Goal: Information Seeking & Learning: Check status

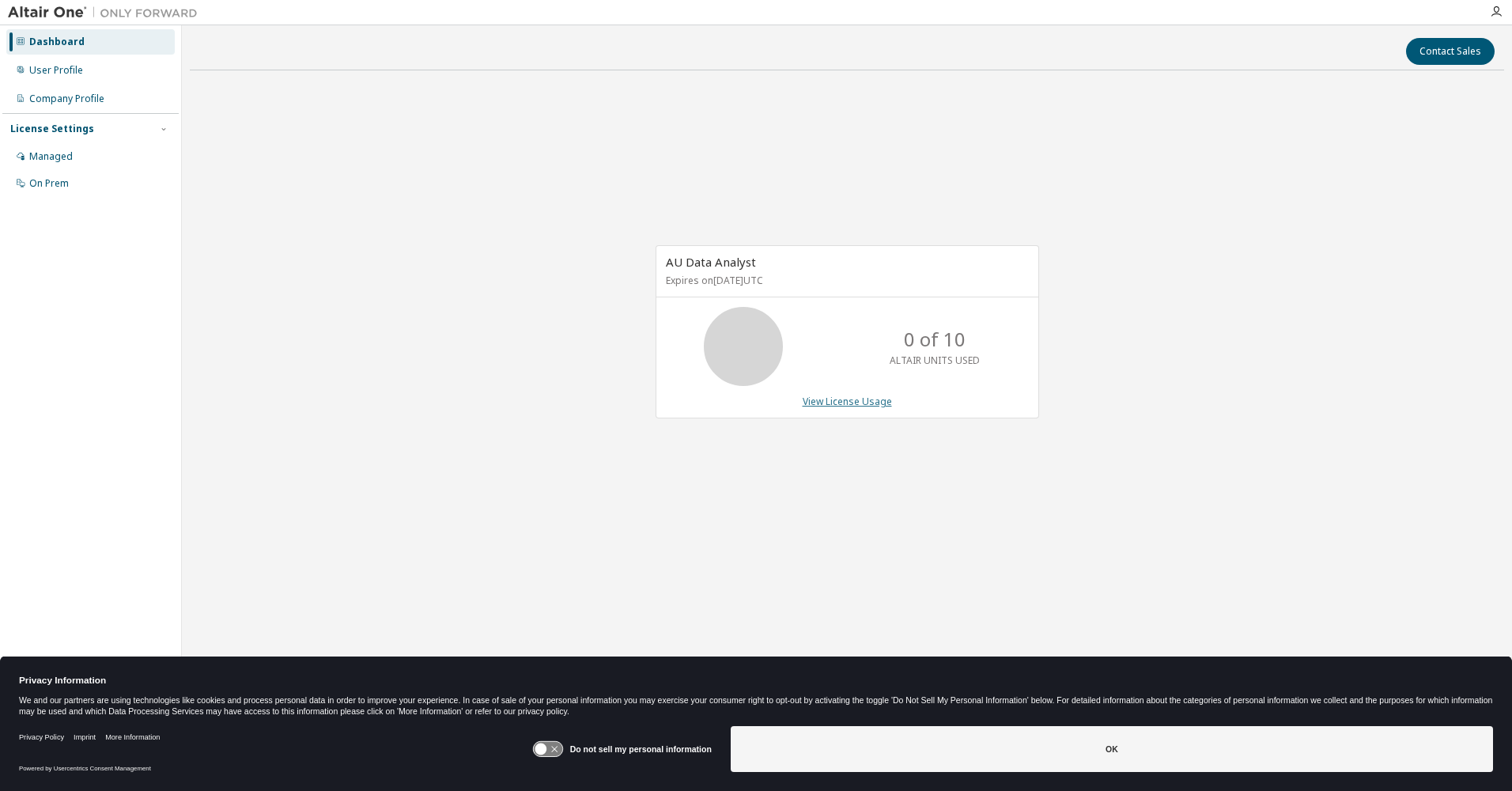
click at [825, 403] on link "View License Usage" at bounding box center [848, 401] width 90 height 14
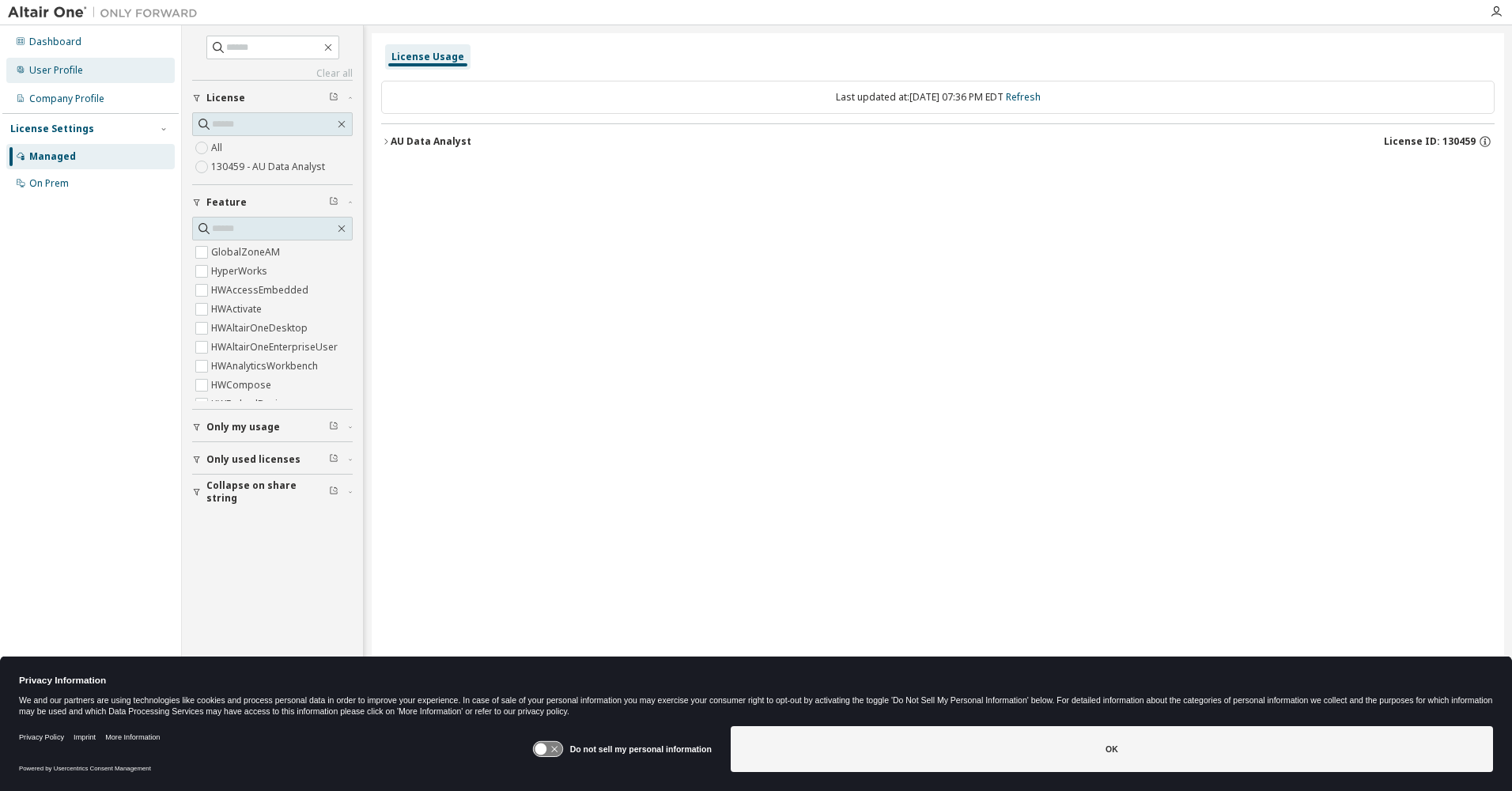
click at [63, 73] on div "User Profile" at bounding box center [56, 70] width 54 height 13
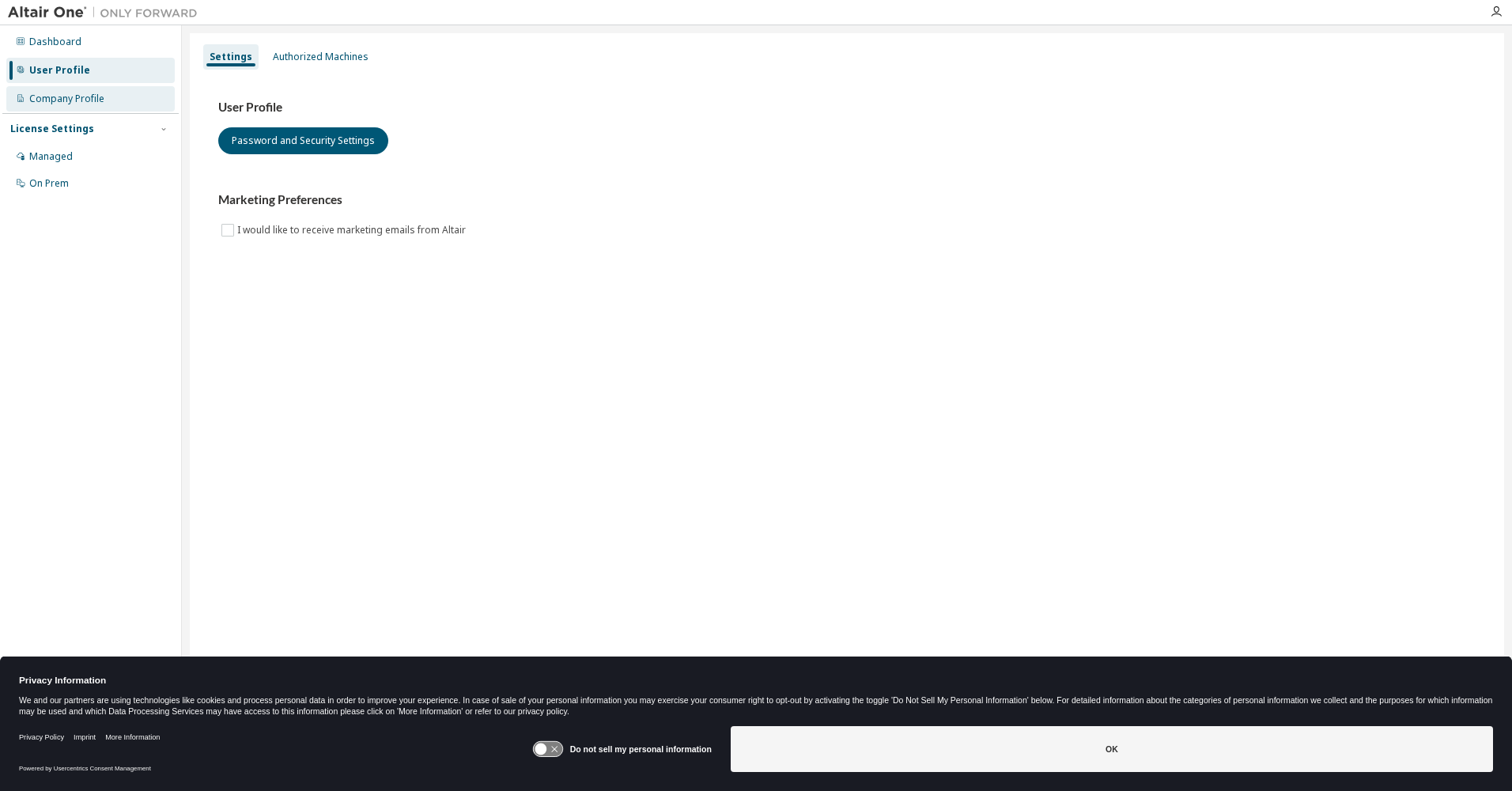
click at [79, 99] on div "Company Profile" at bounding box center [67, 99] width 75 height 13
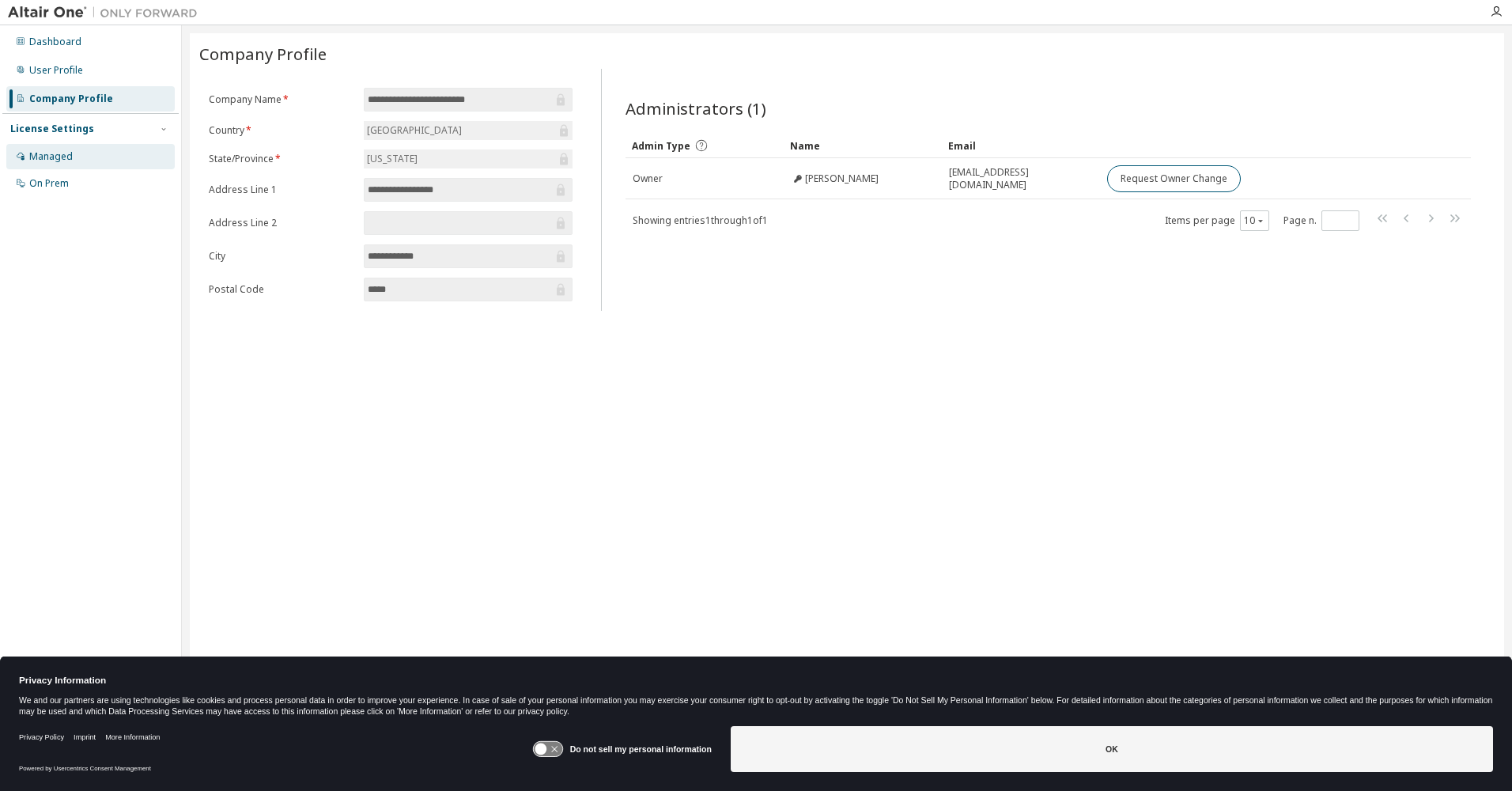
click at [57, 155] on div "Managed" at bounding box center [51, 156] width 44 height 13
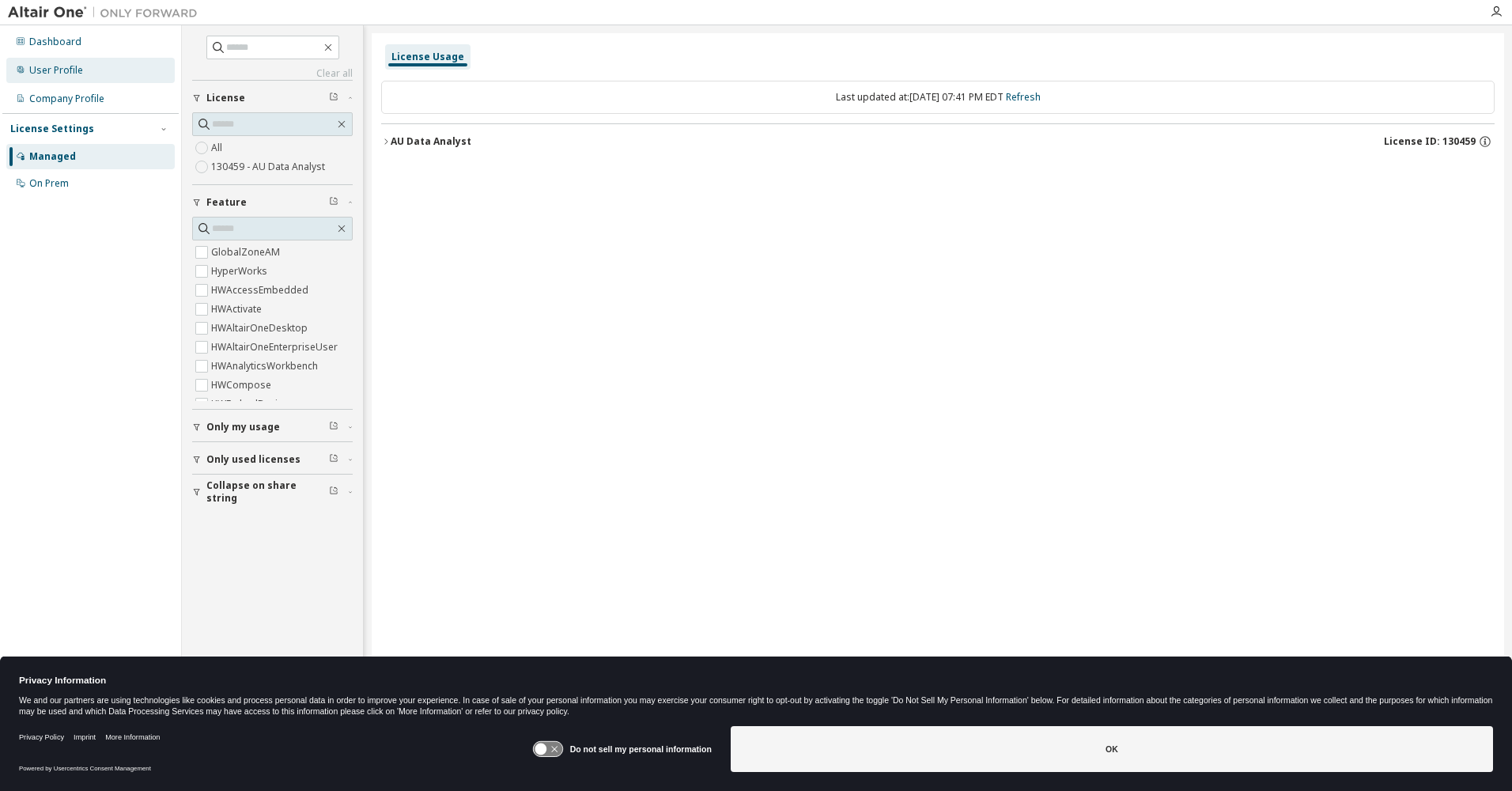
click at [52, 69] on div "User Profile" at bounding box center [56, 70] width 54 height 13
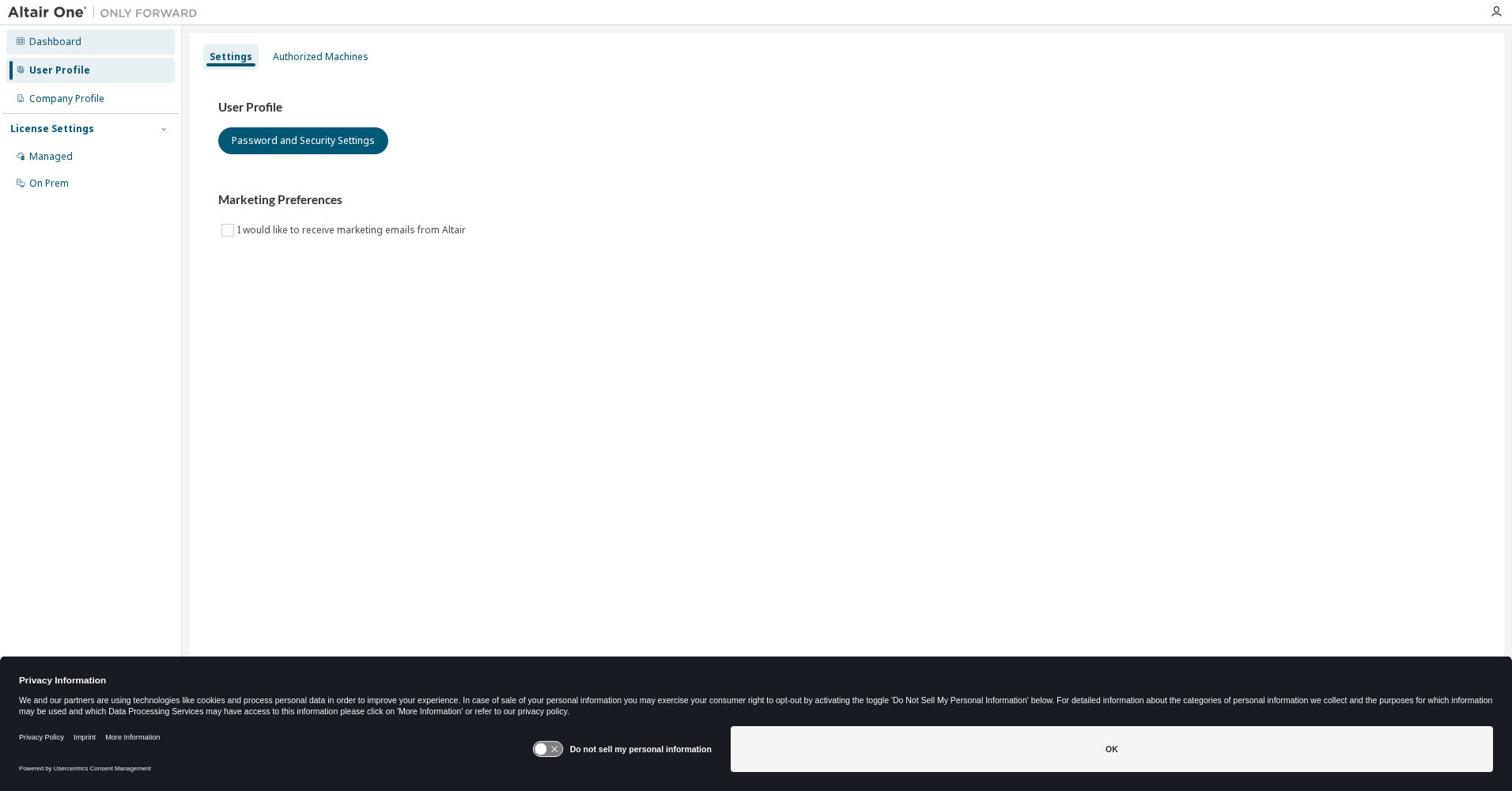
click at [62, 37] on div "Dashboard" at bounding box center [55, 42] width 52 height 13
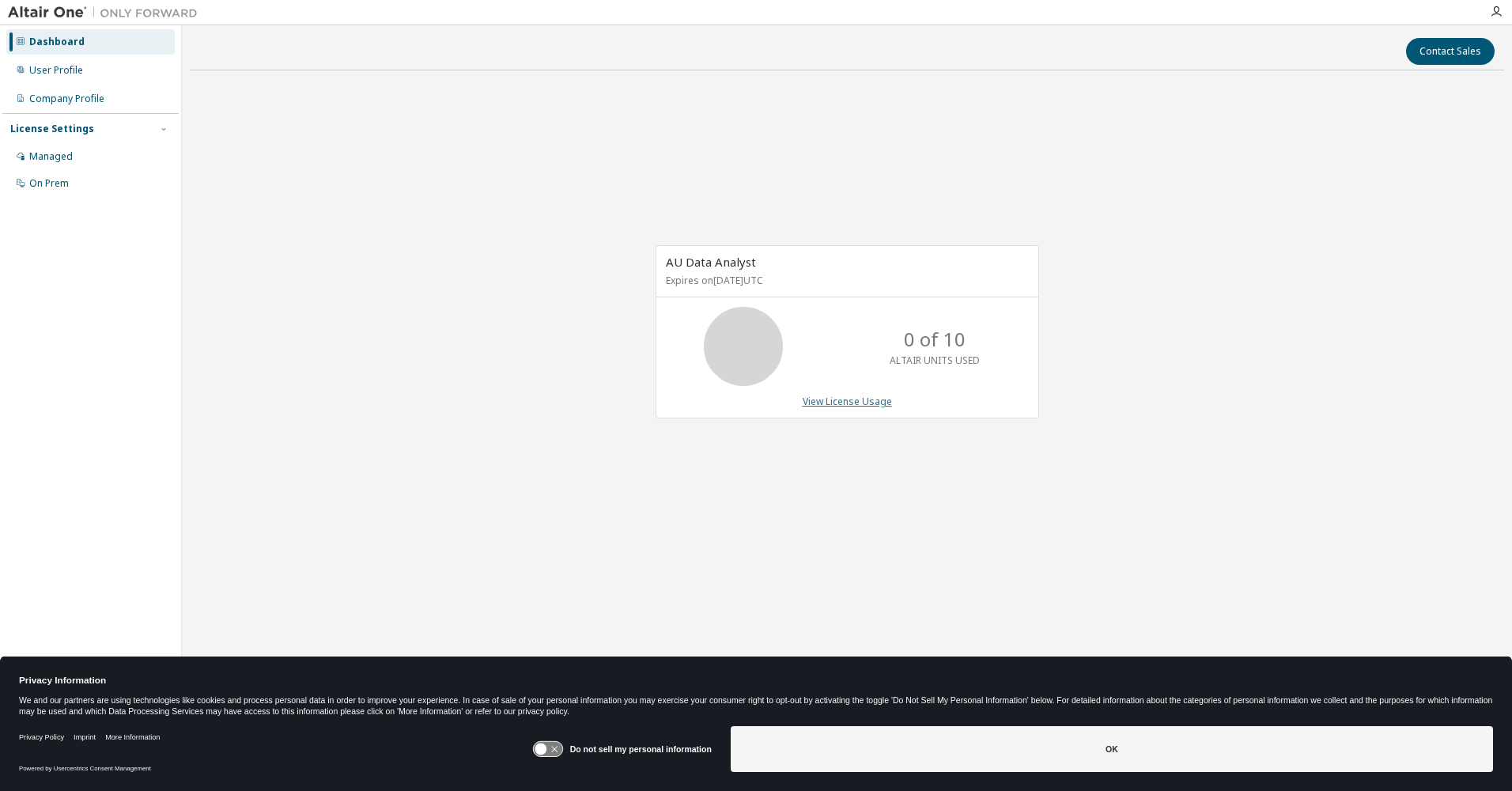
click at [824, 400] on link "View License Usage" at bounding box center [848, 401] width 90 height 14
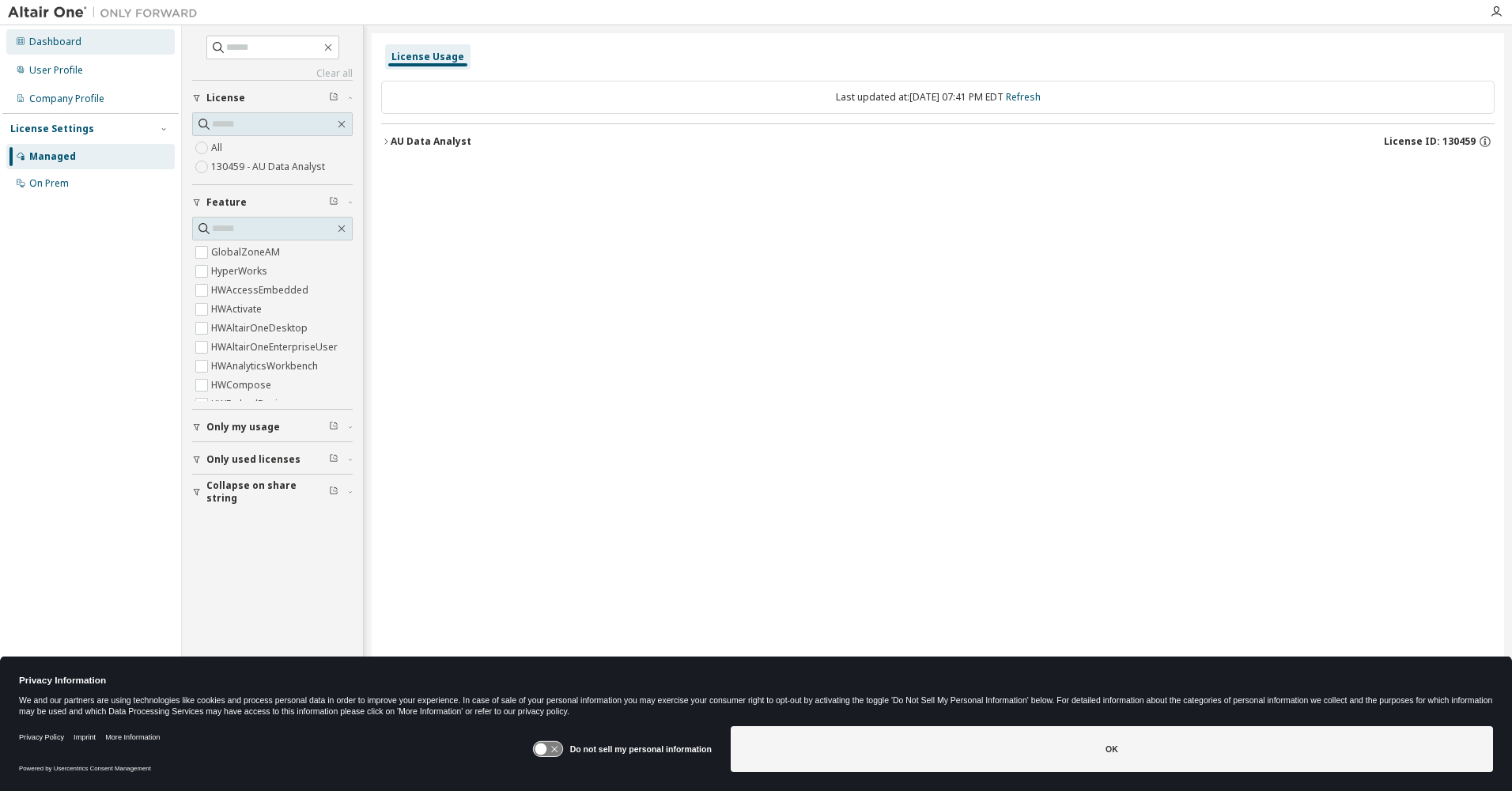
click at [50, 42] on div "Dashboard" at bounding box center [55, 42] width 52 height 13
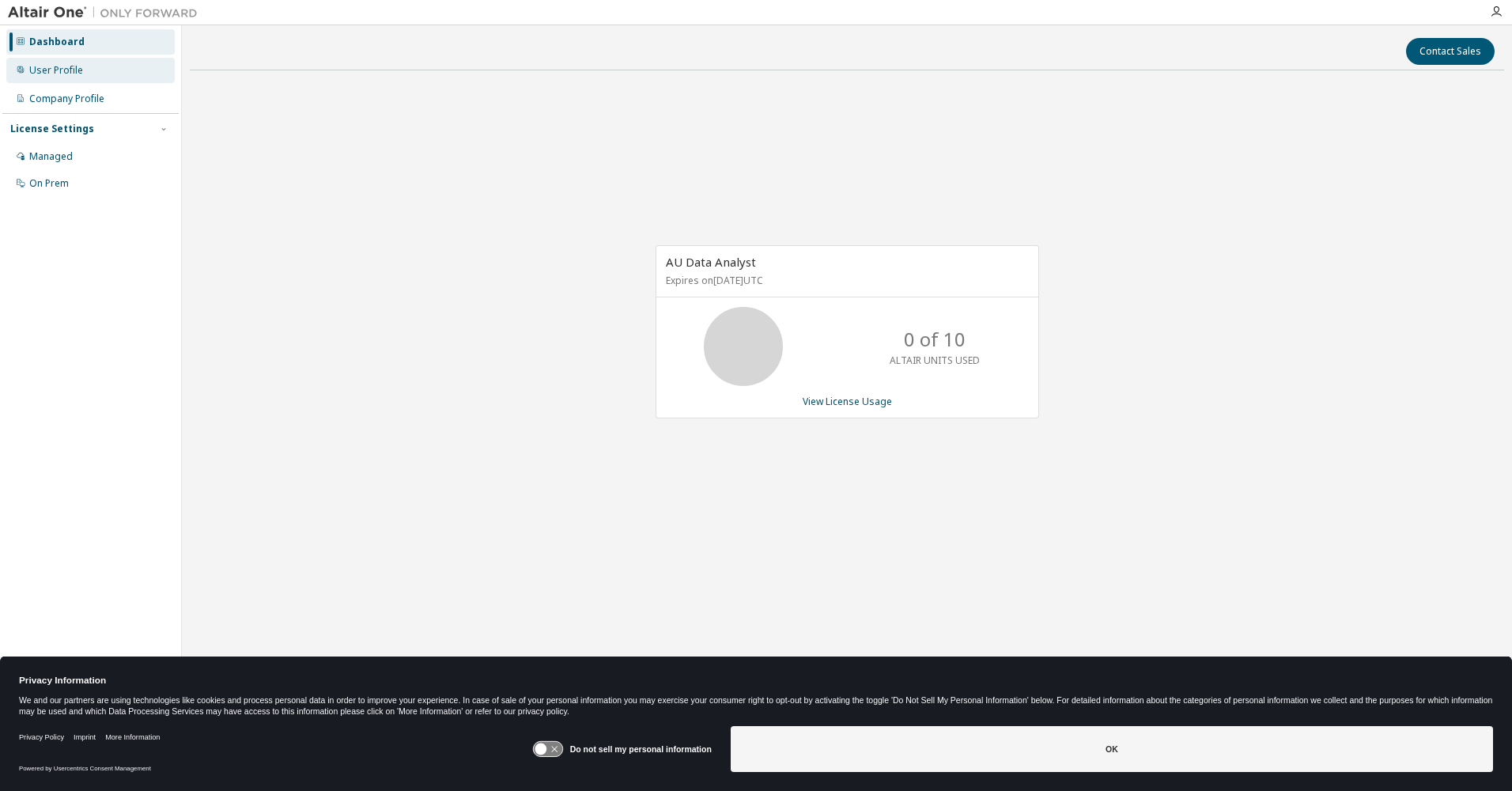
click at [40, 69] on div "User Profile" at bounding box center [56, 70] width 54 height 13
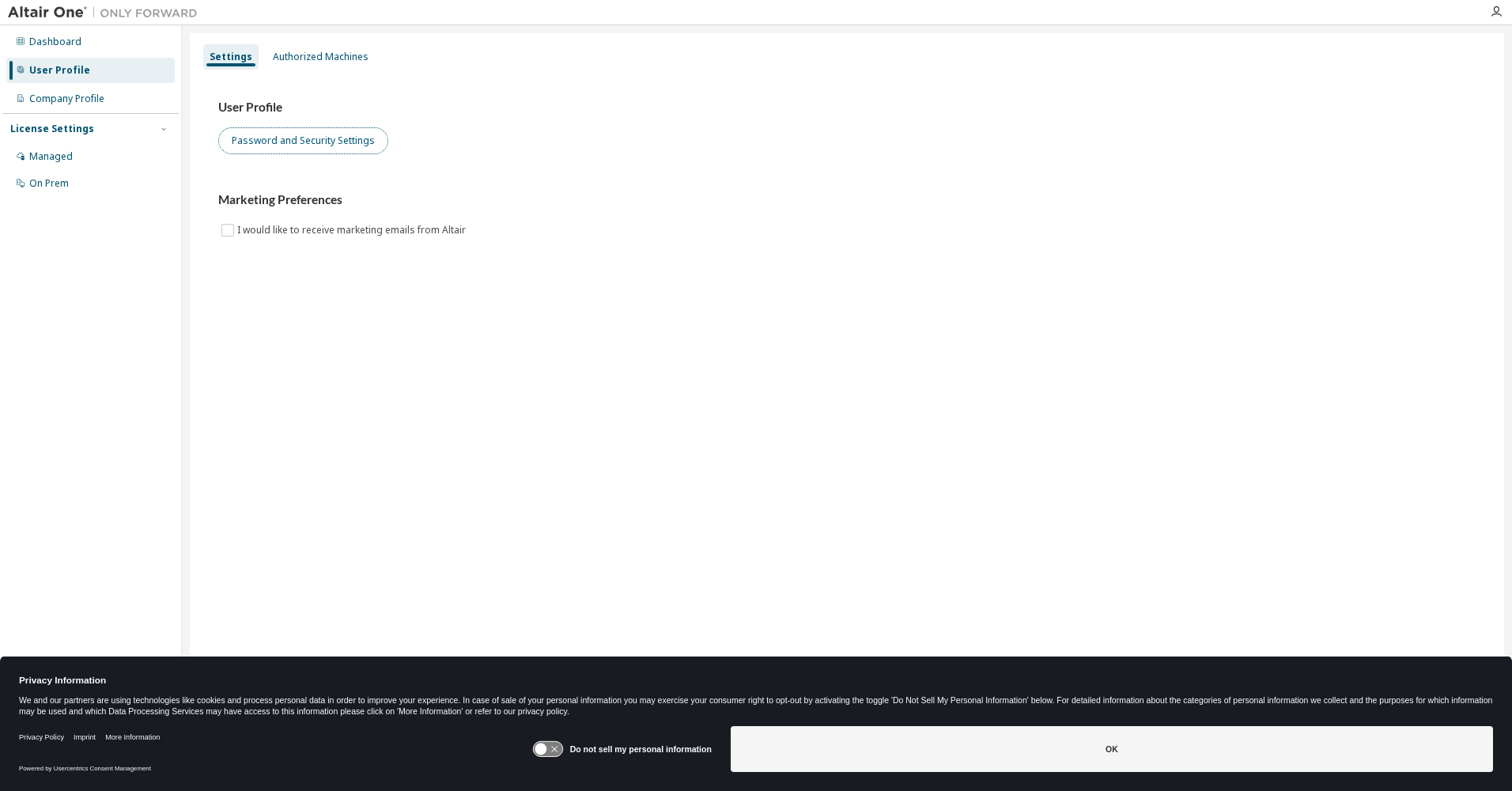
click at [301, 141] on button "Password and Security Settings" at bounding box center [303, 140] width 170 height 26
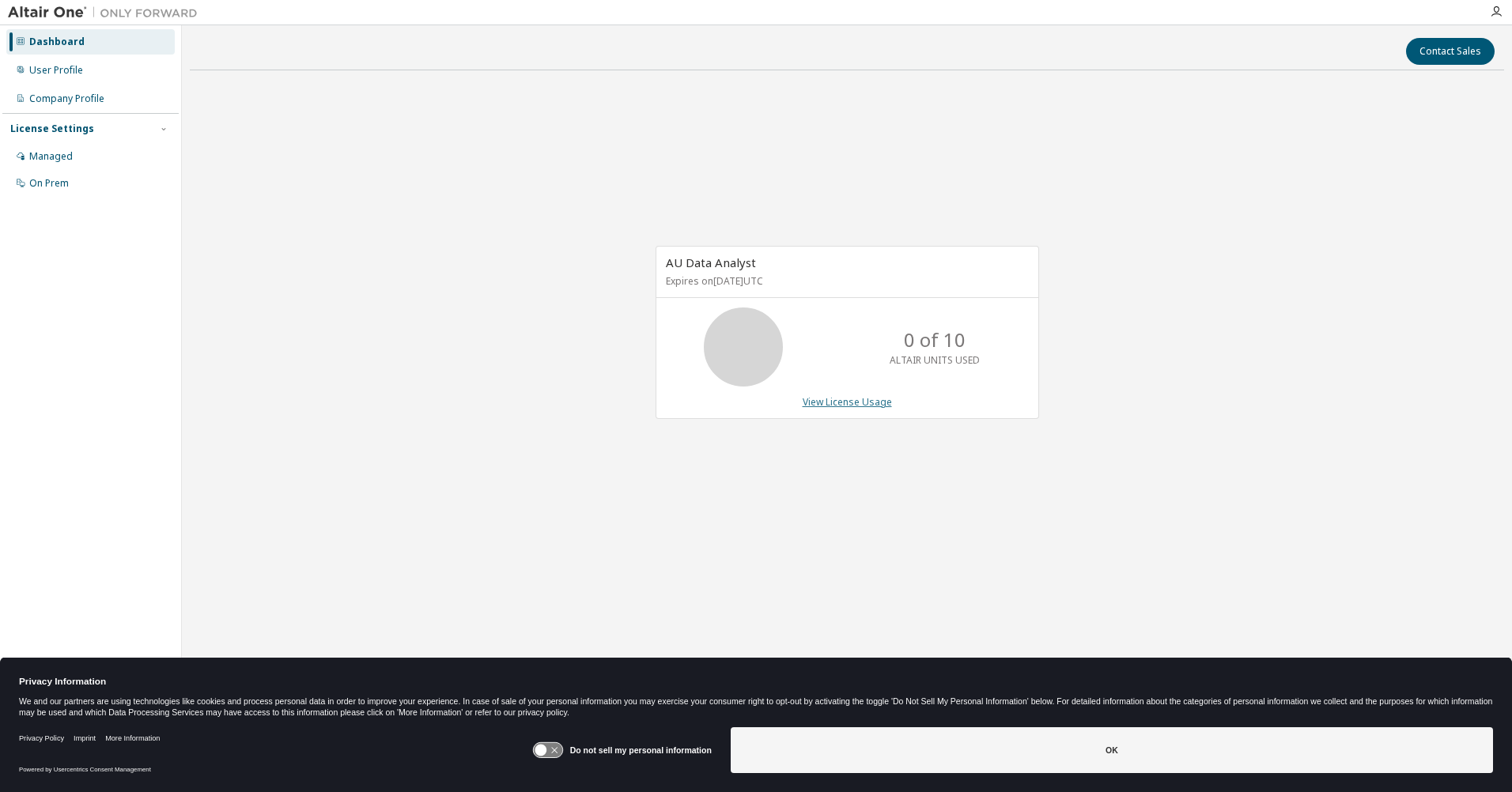
click at [845, 402] on link "View License Usage" at bounding box center [848, 402] width 90 height 14
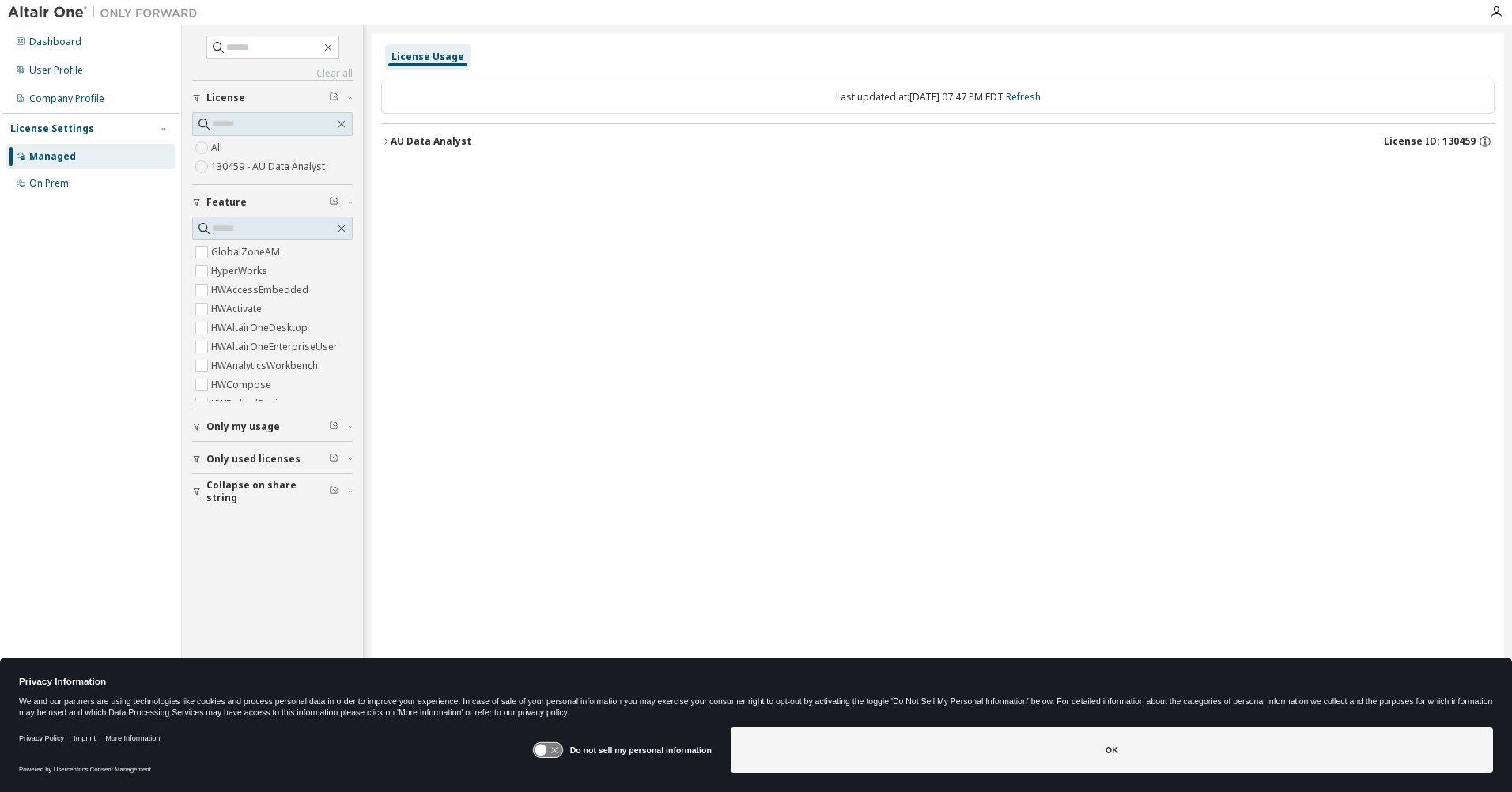
click at [388, 139] on icon "button" at bounding box center [386, 142] width 9 height 9
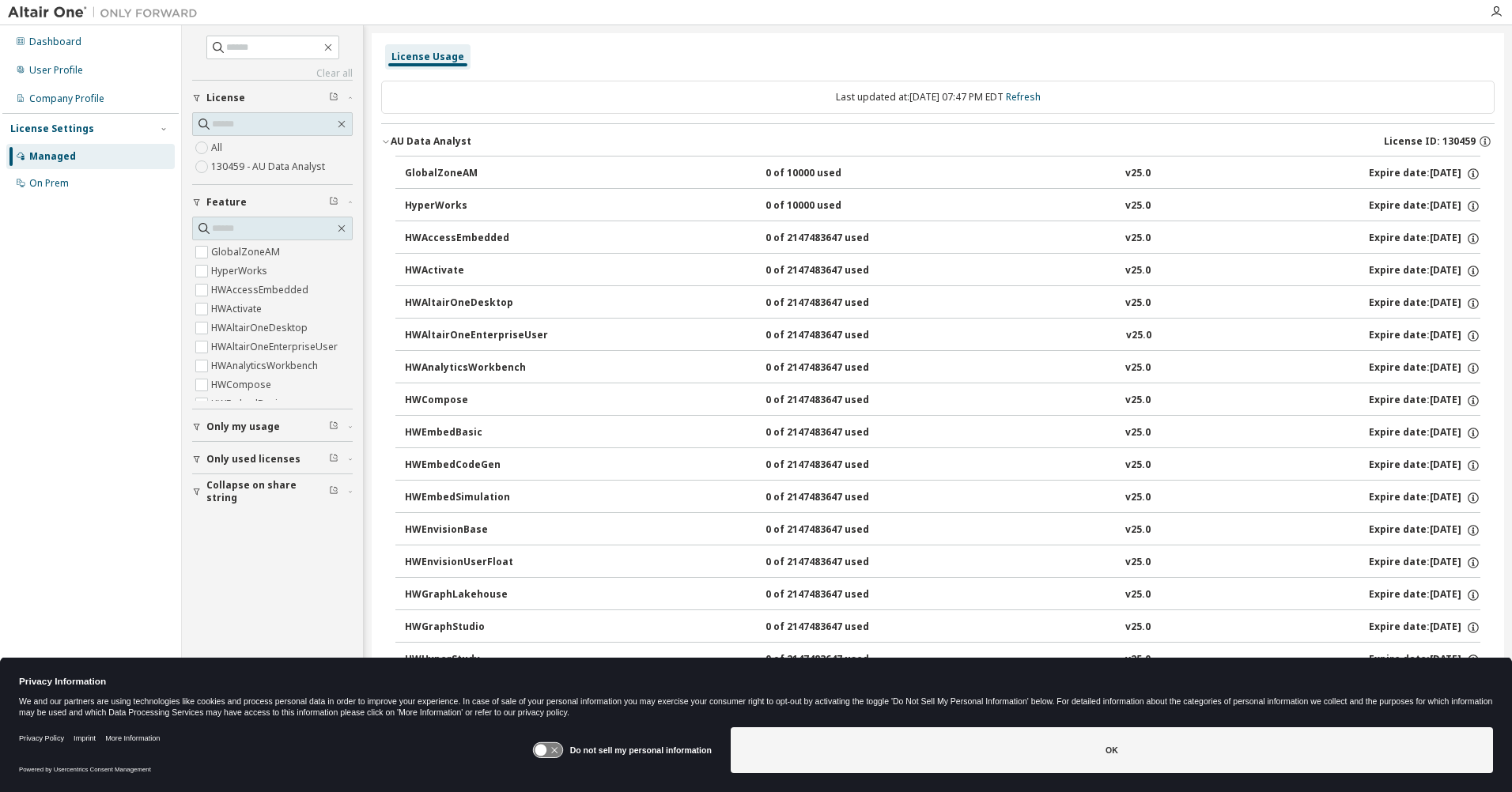
click at [351, 457] on icon "button" at bounding box center [350, 459] width 9 height 5
click at [32, 153] on div "Managed" at bounding box center [52, 156] width 47 height 13
click at [73, 68] on div "User Profile" at bounding box center [56, 70] width 54 height 13
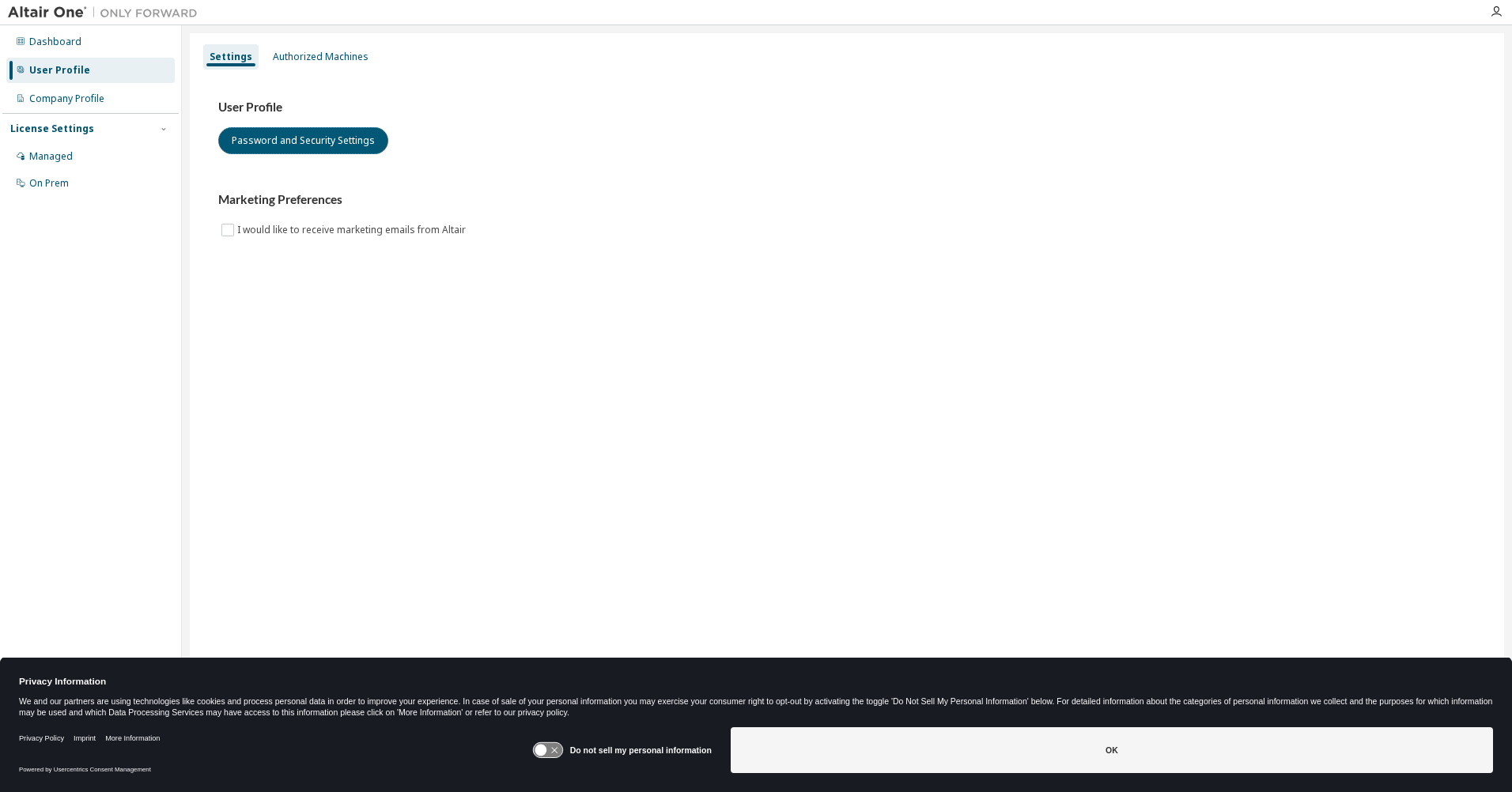
drag, startPoint x: 279, startPoint y: 134, endPoint x: 335, endPoint y: 102, distance: 64.5
click at [335, 102] on div "User Profile Password and Security Settings" at bounding box center [847, 127] width 1258 height 55
click at [310, 50] on div "Authorized Machines" at bounding box center [321, 57] width 96 height 13
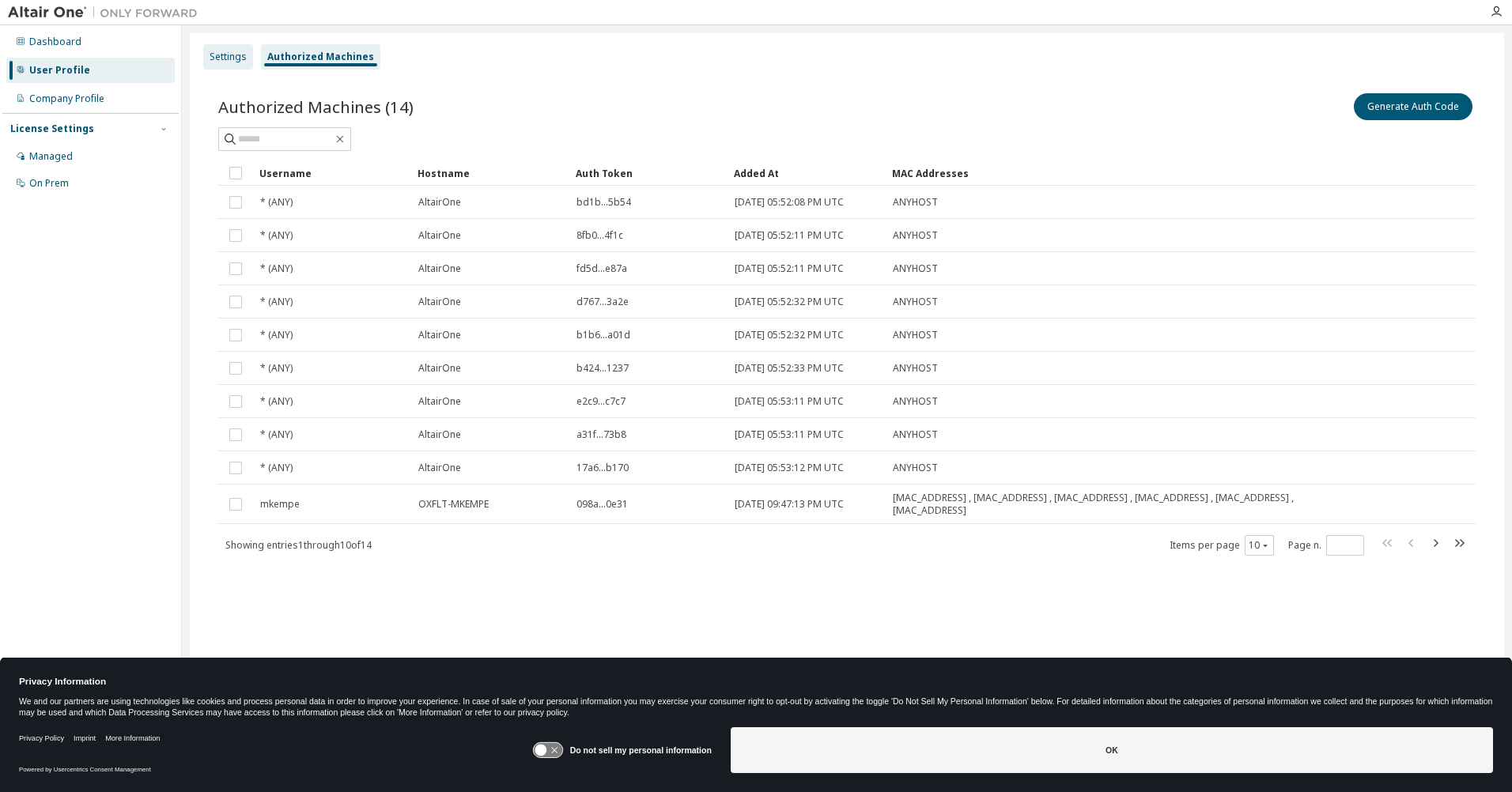
click at [233, 58] on div "Settings" at bounding box center [227, 57] width 37 height 13
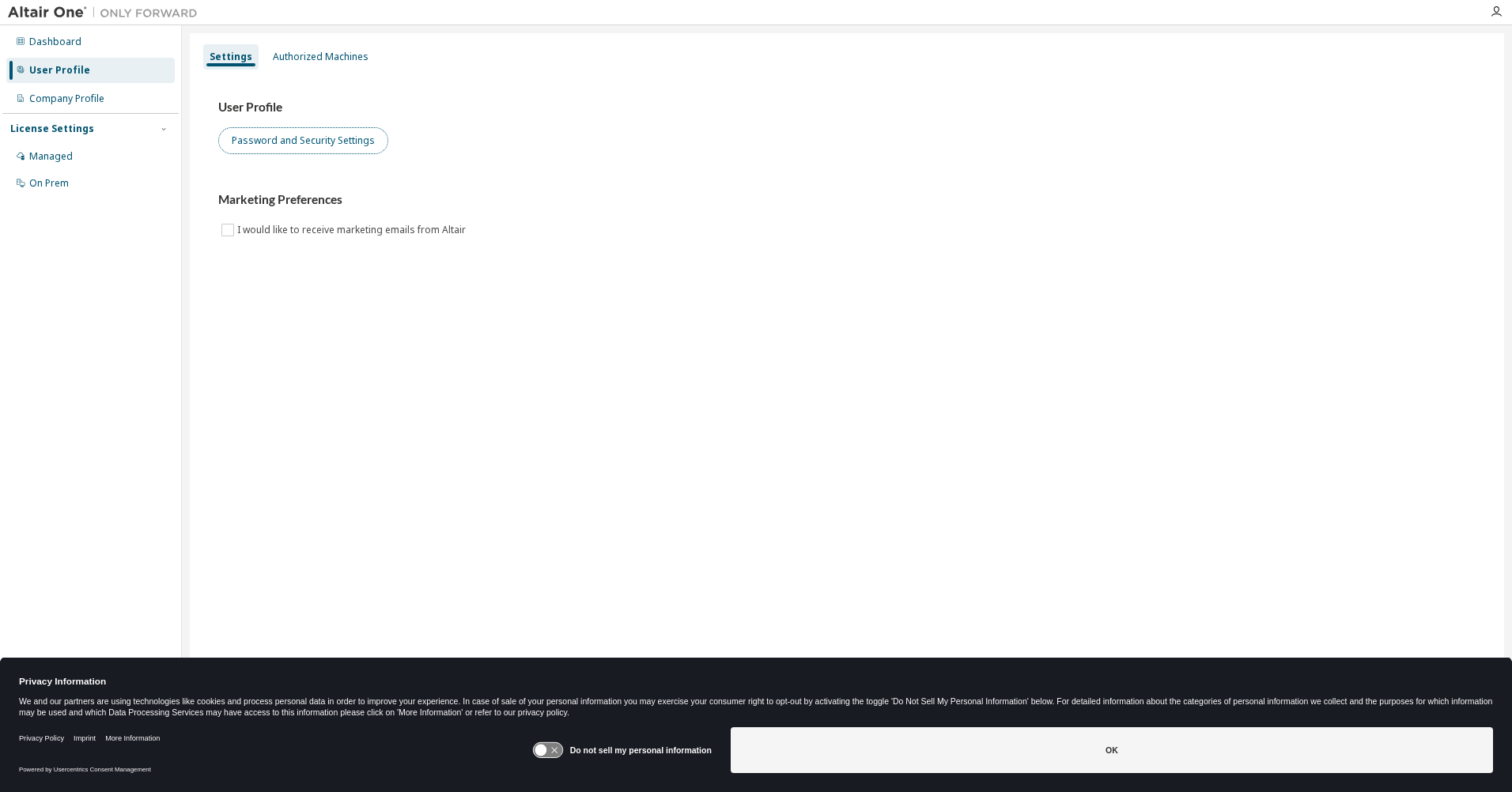
click at [290, 138] on button "Password and Security Settings" at bounding box center [303, 140] width 170 height 26
click at [164, 127] on icon "button" at bounding box center [164, 129] width 9 height 9
click at [62, 183] on div "On Prem" at bounding box center [48, 184] width 39 height 13
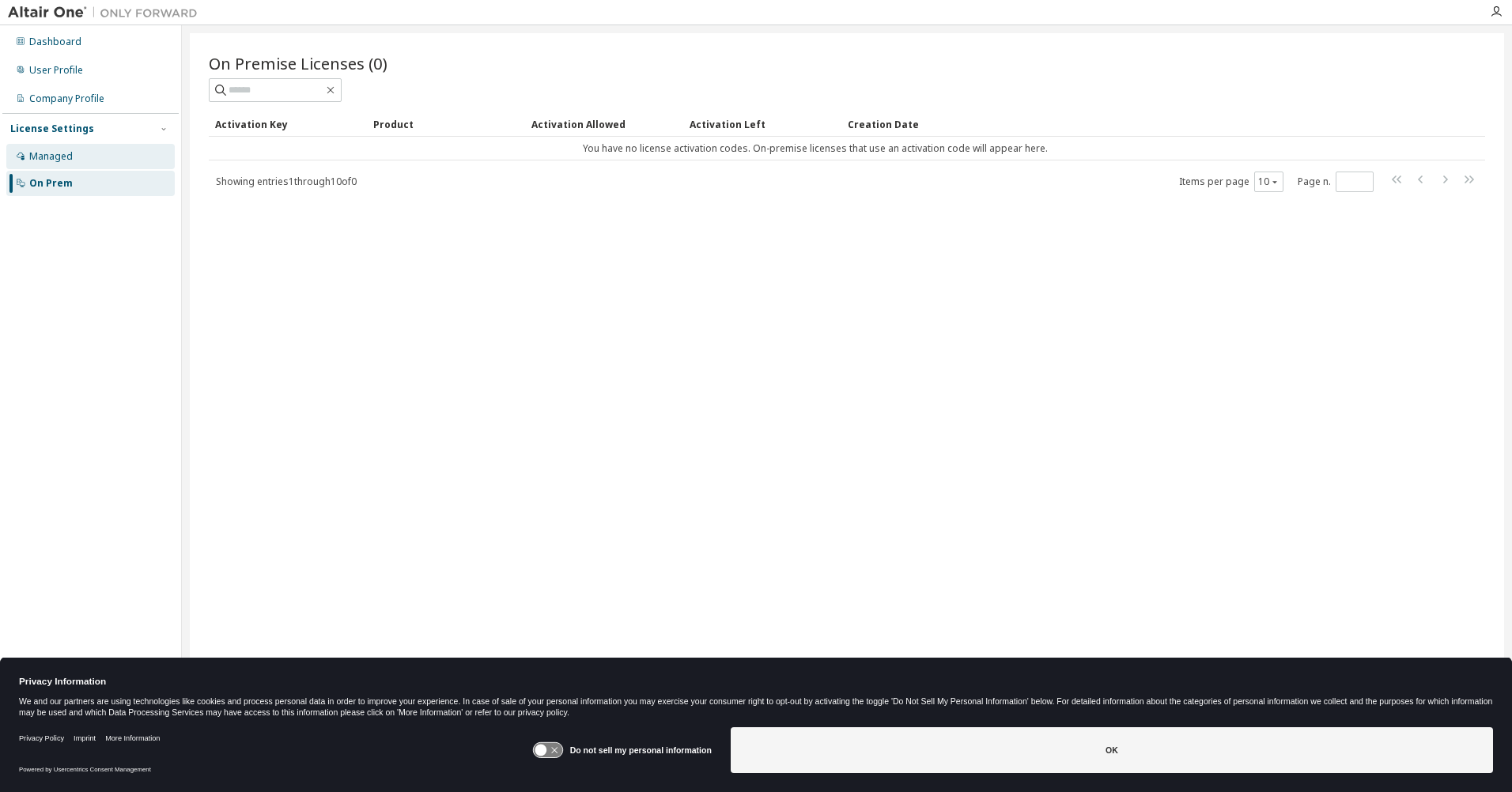
click at [57, 159] on div "Managed" at bounding box center [51, 156] width 44 height 13
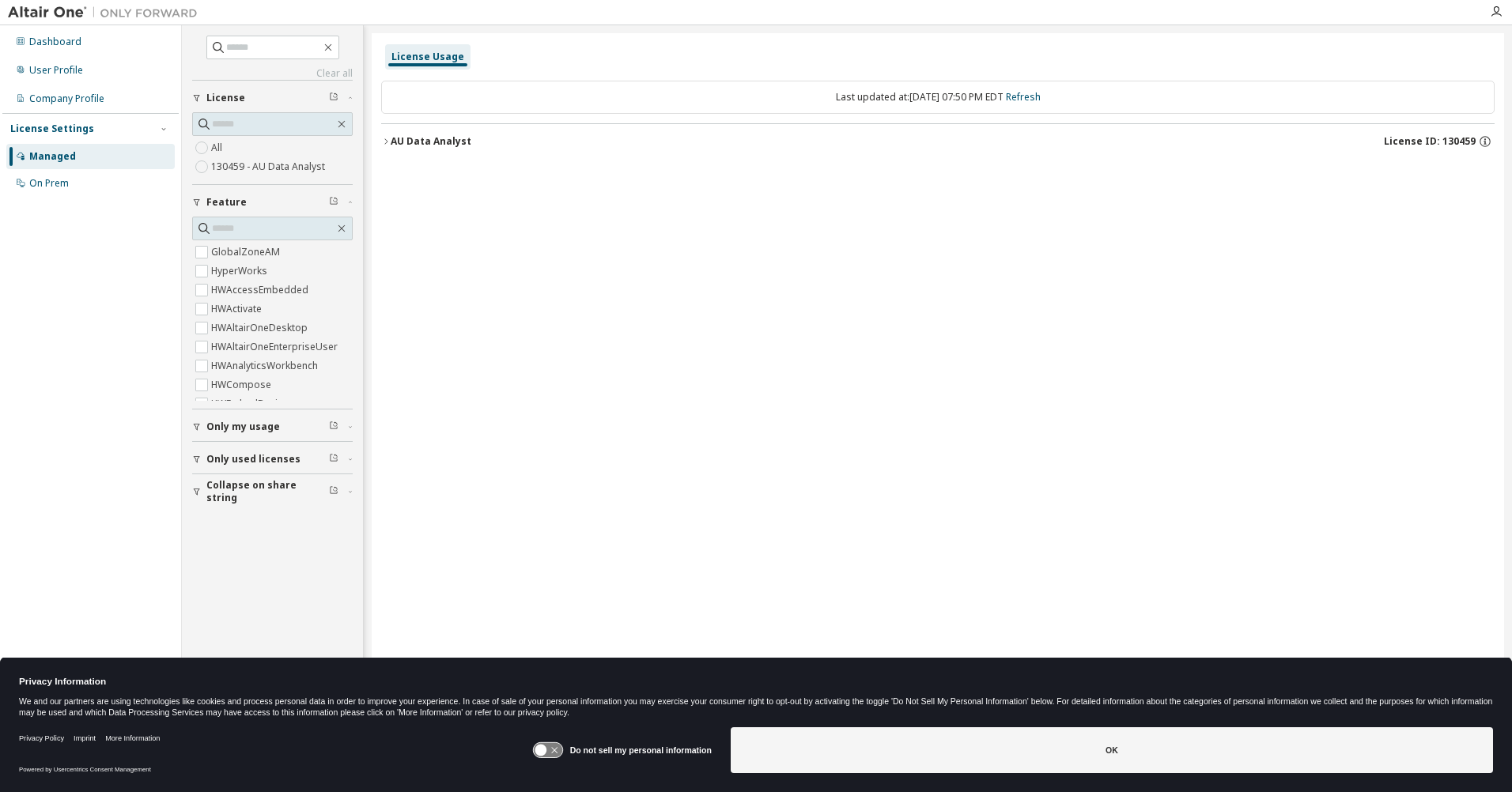
click at [417, 142] on div "AU Data Analyst" at bounding box center [431, 142] width 80 height 13
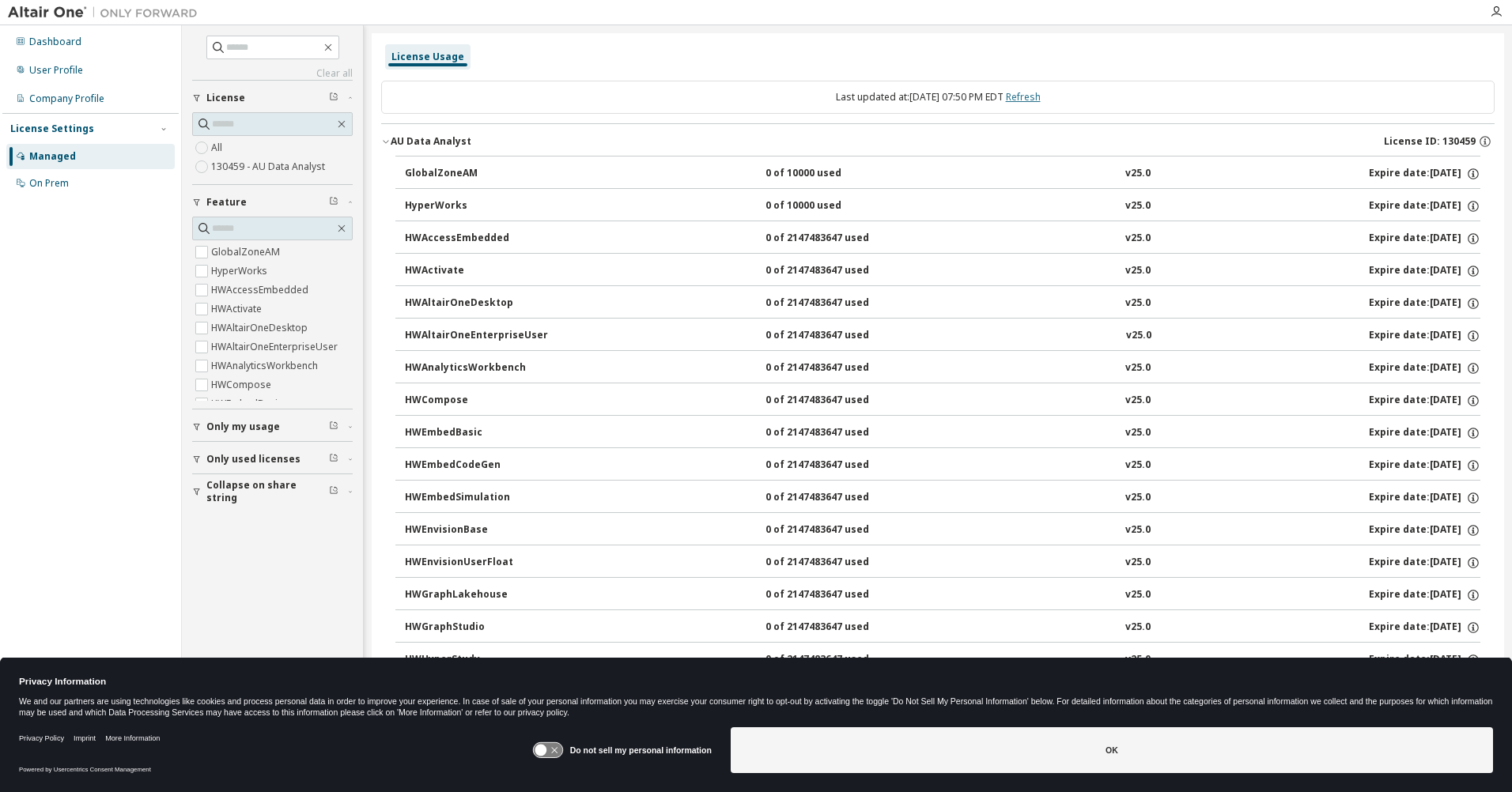
click at [1041, 97] on link "Refresh" at bounding box center [1023, 97] width 35 height 14
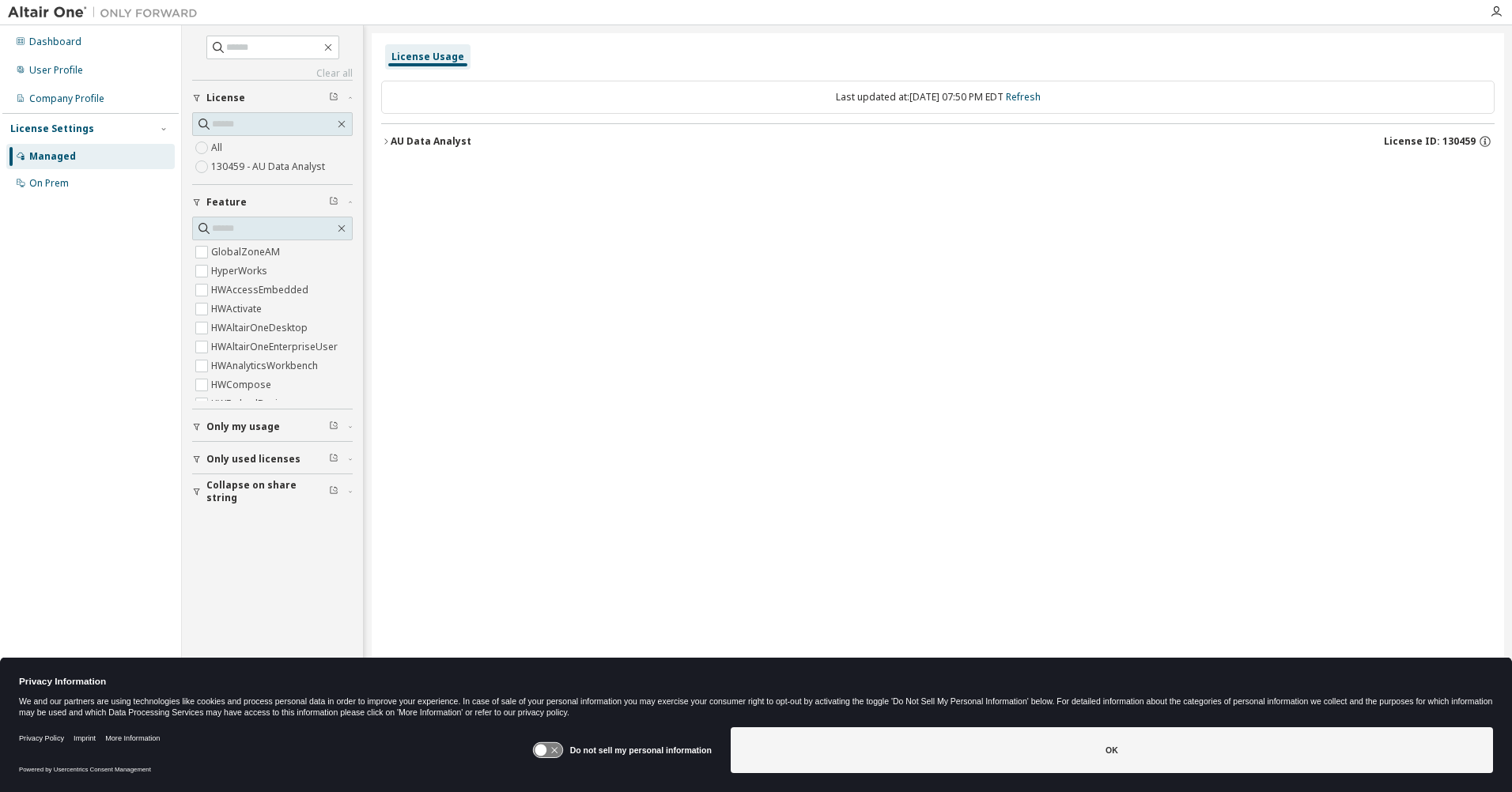
click at [387, 140] on icon "button" at bounding box center [386, 142] width 9 height 9
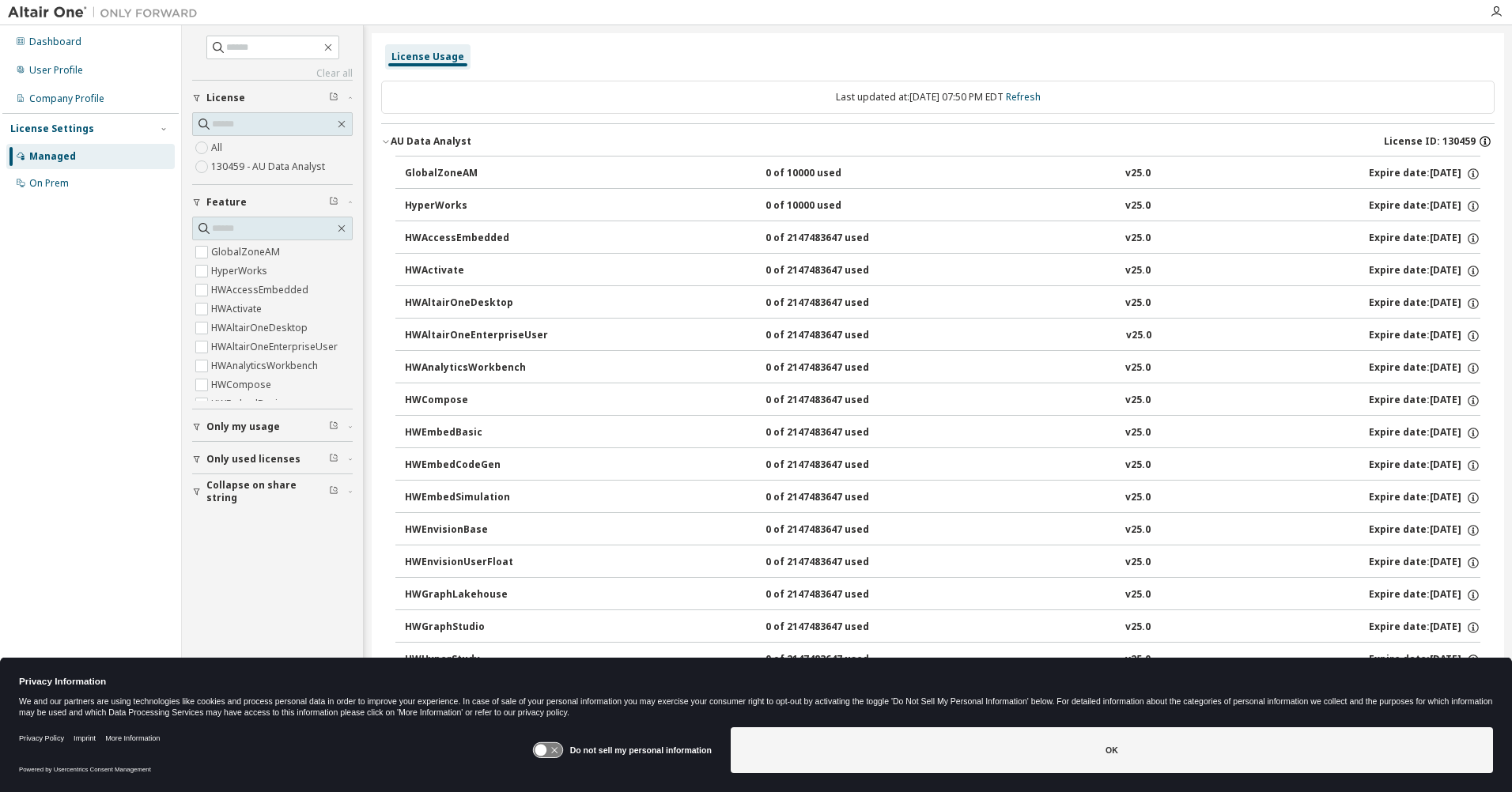
click at [1478, 138] on icon "button" at bounding box center [1486, 142] width 15 height 15
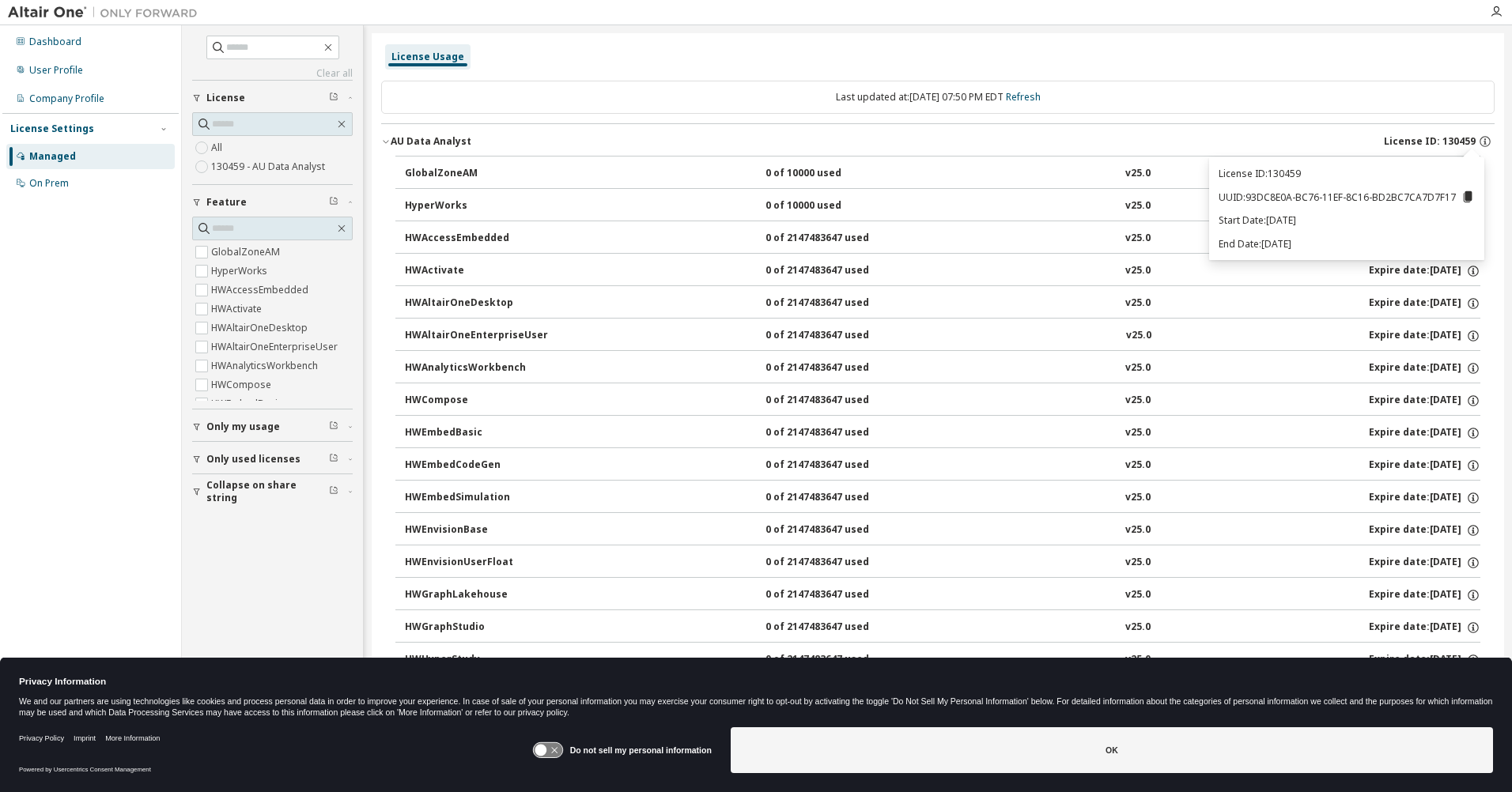
click at [1200, 97] on div "Last updated at: Mon 2025-09-08 07:50 PM EDT Refresh" at bounding box center [937, 97] width 1114 height 33
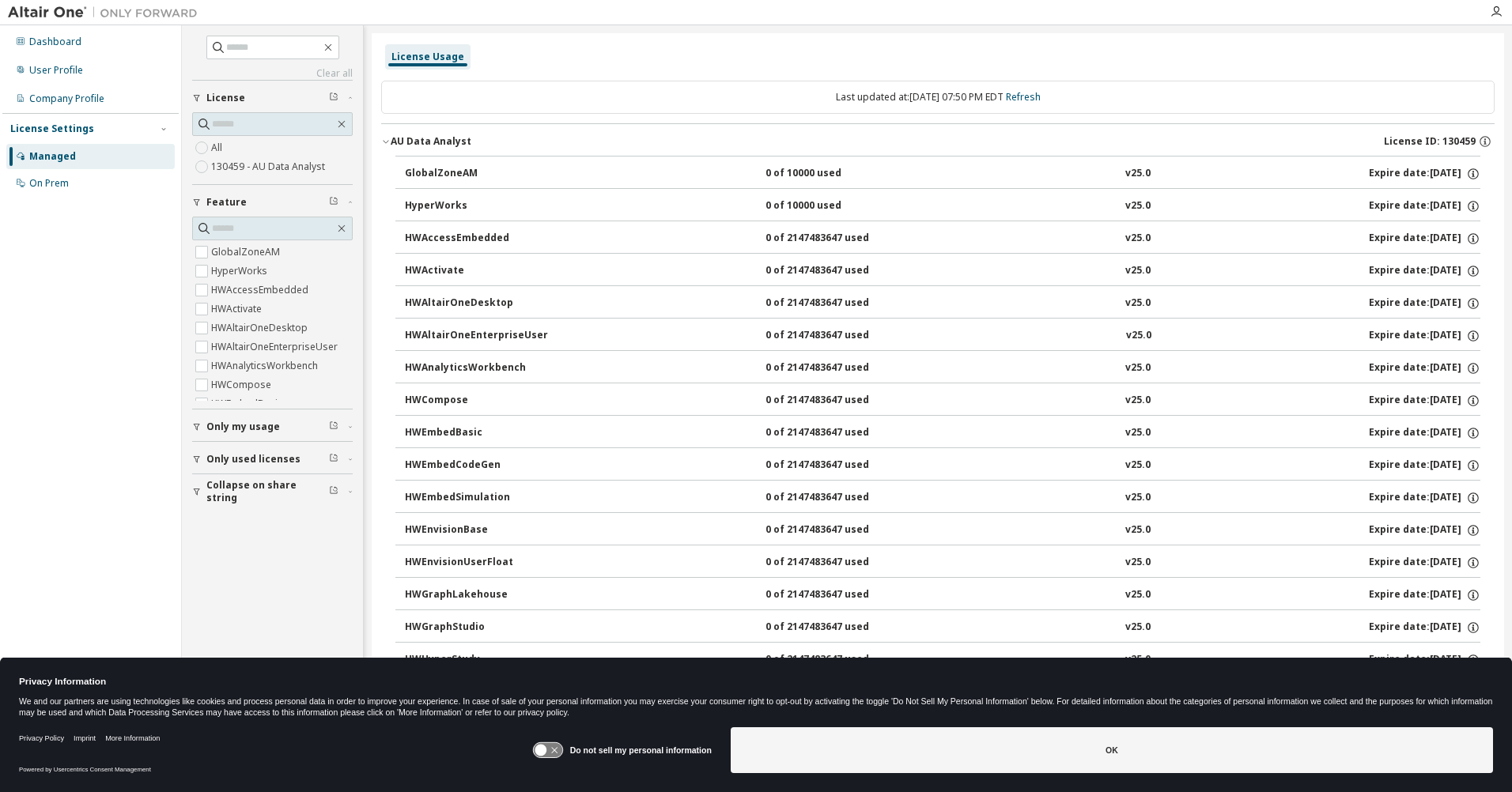
click at [352, 457] on icon "button" at bounding box center [350, 459] width 9 height 5
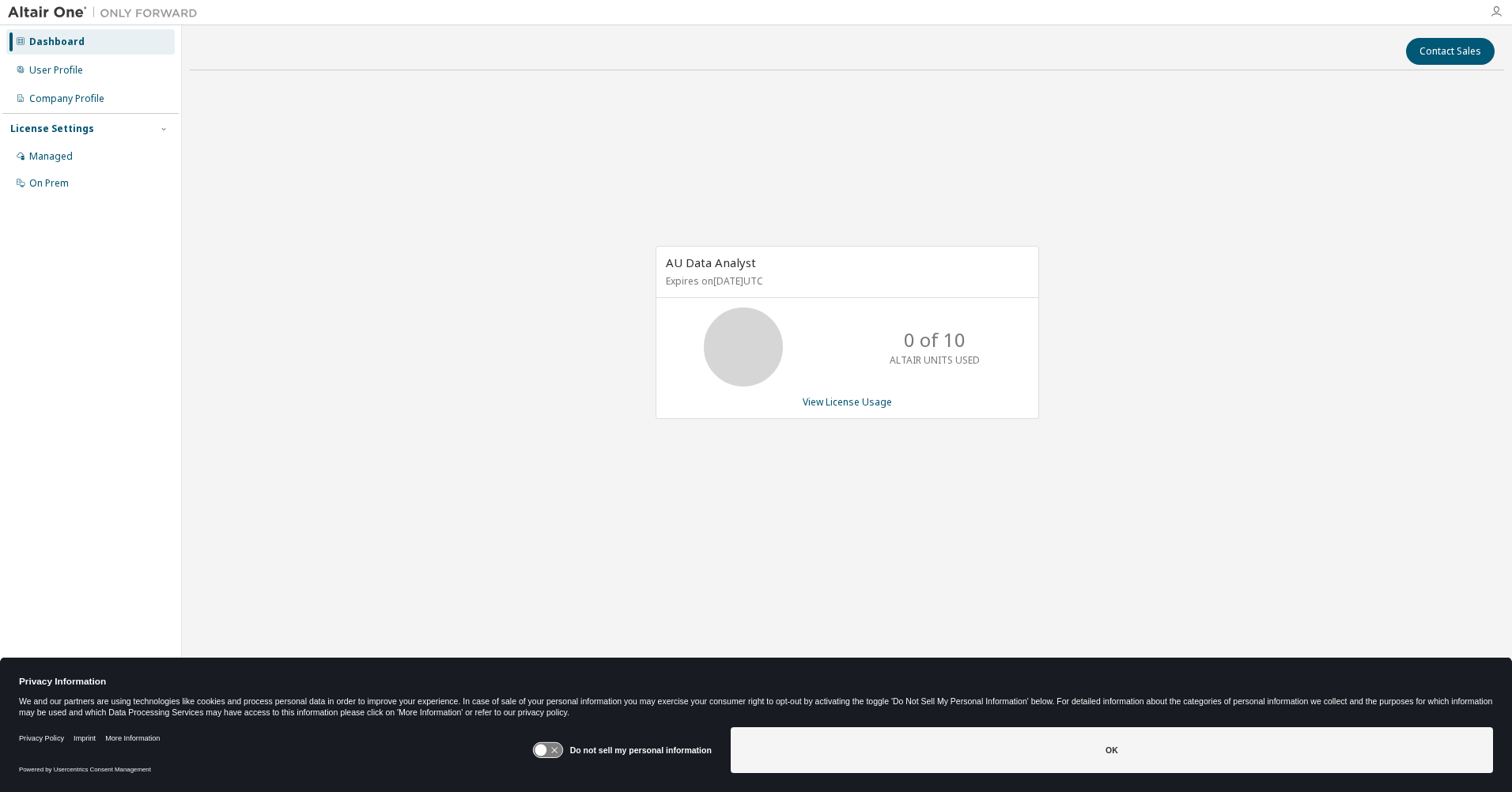
click at [1496, 10] on icon "button" at bounding box center [1496, 12] width 13 height 13
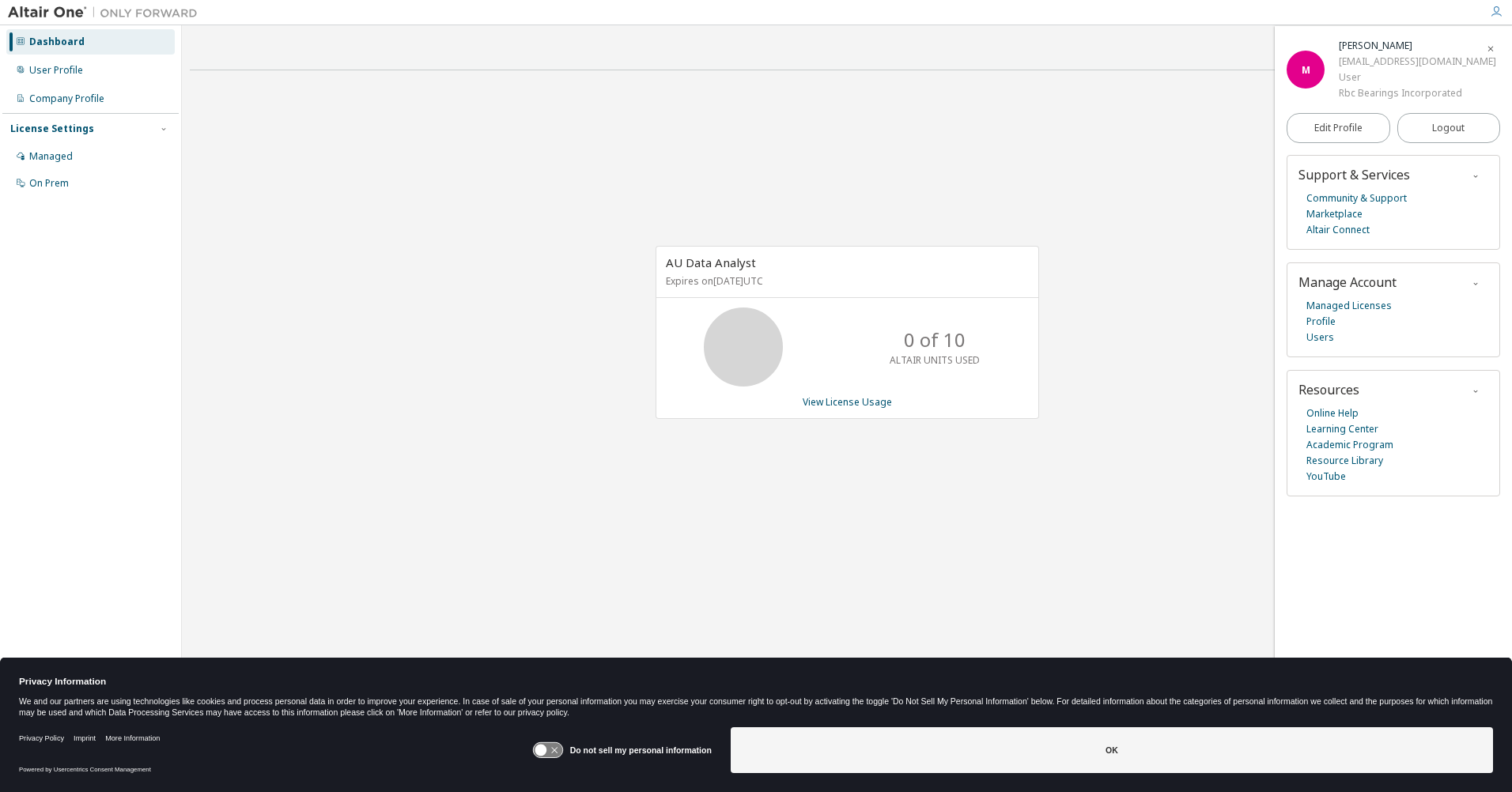
click at [1137, 176] on div "AU Data Analyst Expires on [DATE] UTC 0 of 10 ALTAIR UNITS USED View License Us…" at bounding box center [847, 341] width 1315 height 515
click at [1495, 46] on icon "button" at bounding box center [1491, 48] width 9 height 9
